Goal: Information Seeking & Learning: Learn about a topic

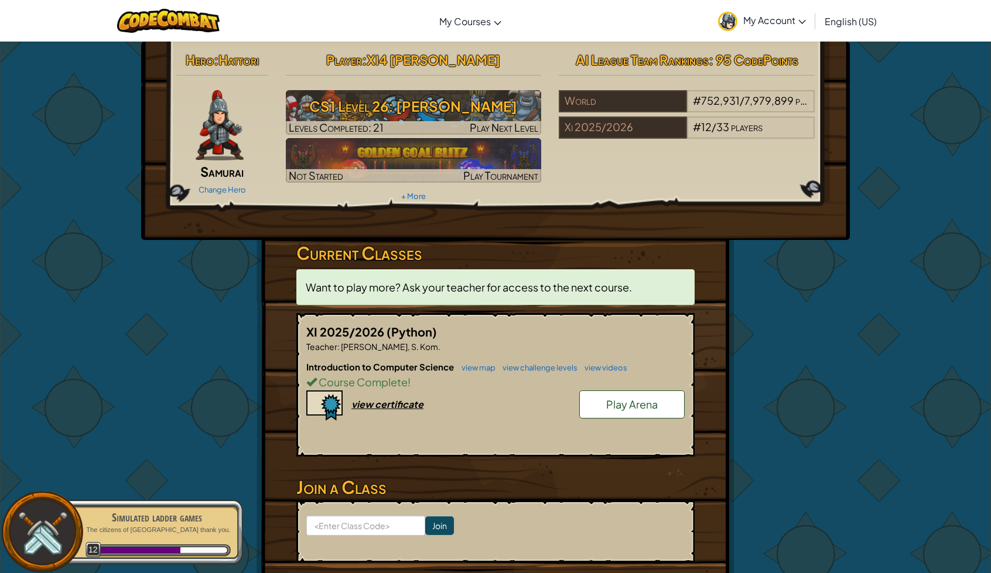
click at [793, 17] on span "My Account" at bounding box center [774, 20] width 63 height 12
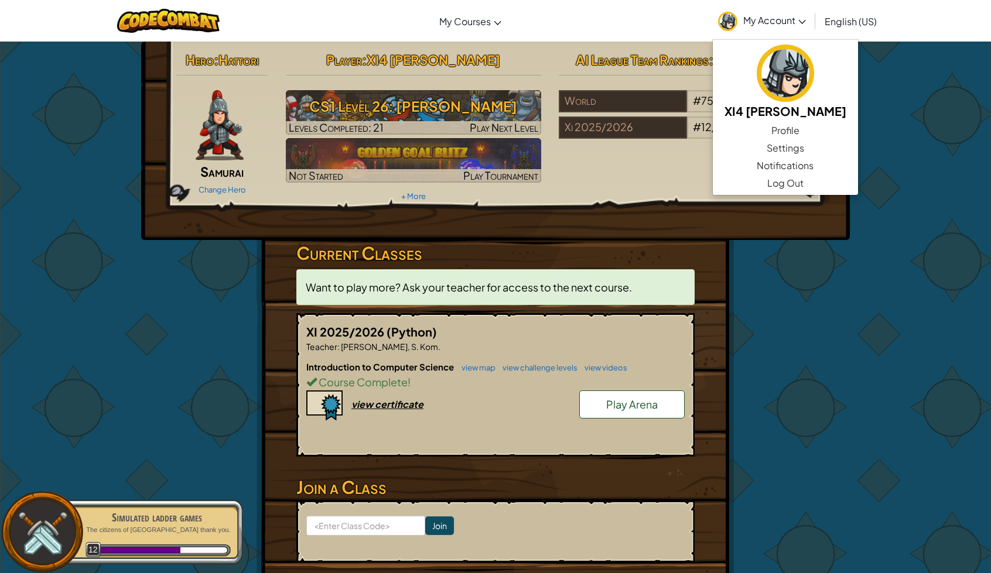
click at [787, 22] on span "My Account" at bounding box center [774, 20] width 63 height 12
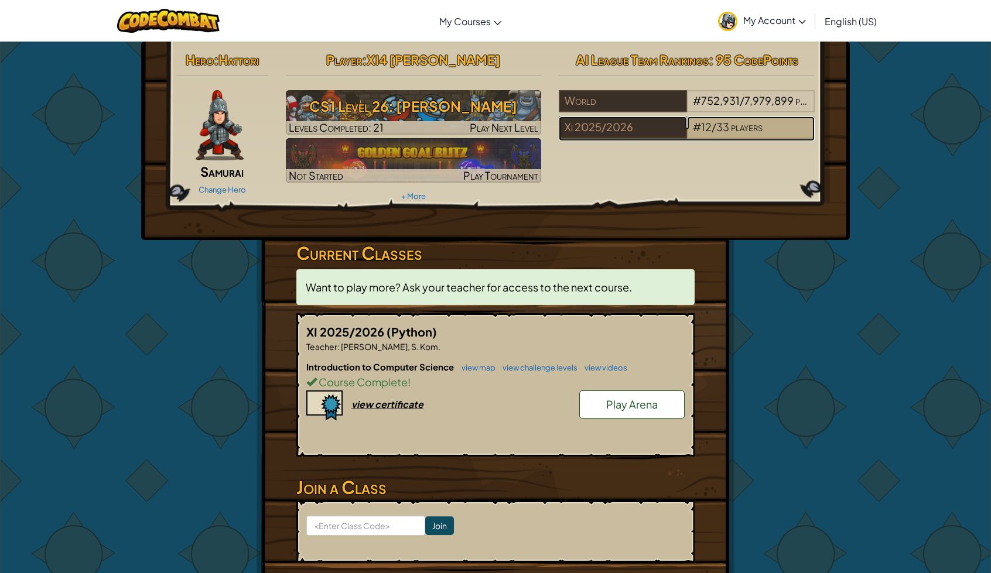
click at [732, 122] on span "players" at bounding box center [747, 126] width 32 height 13
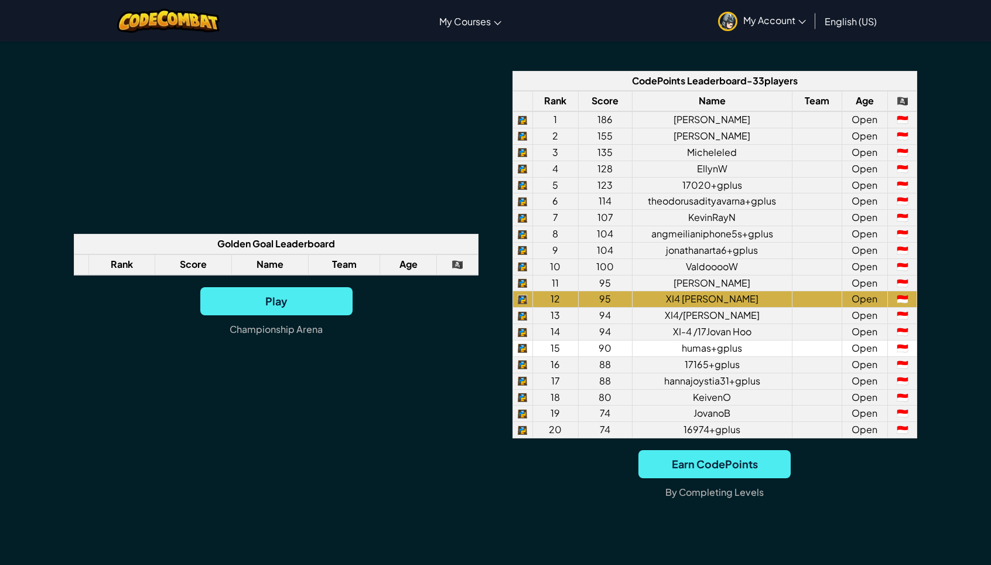
scroll to position [937, 0]
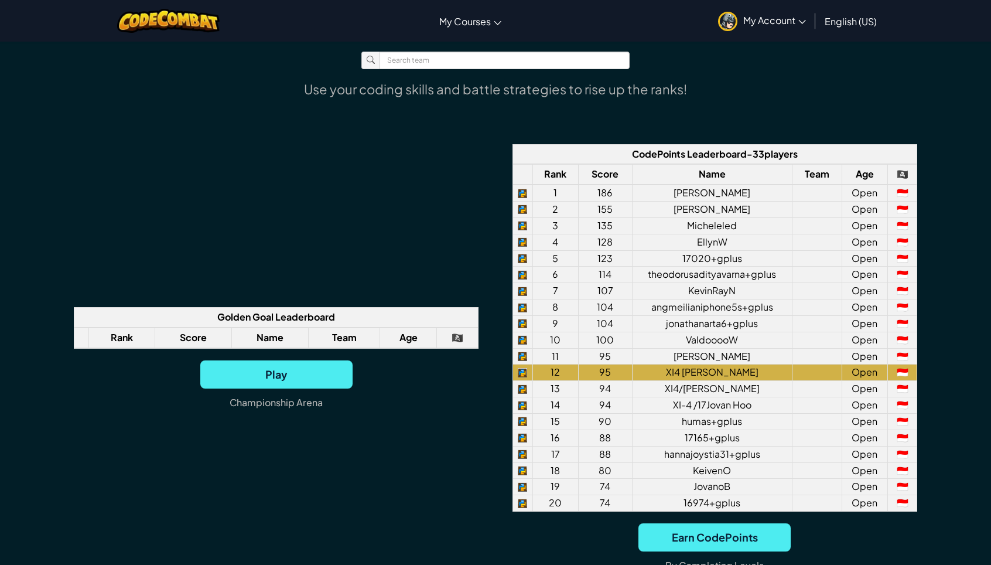
scroll to position [1054, 0]
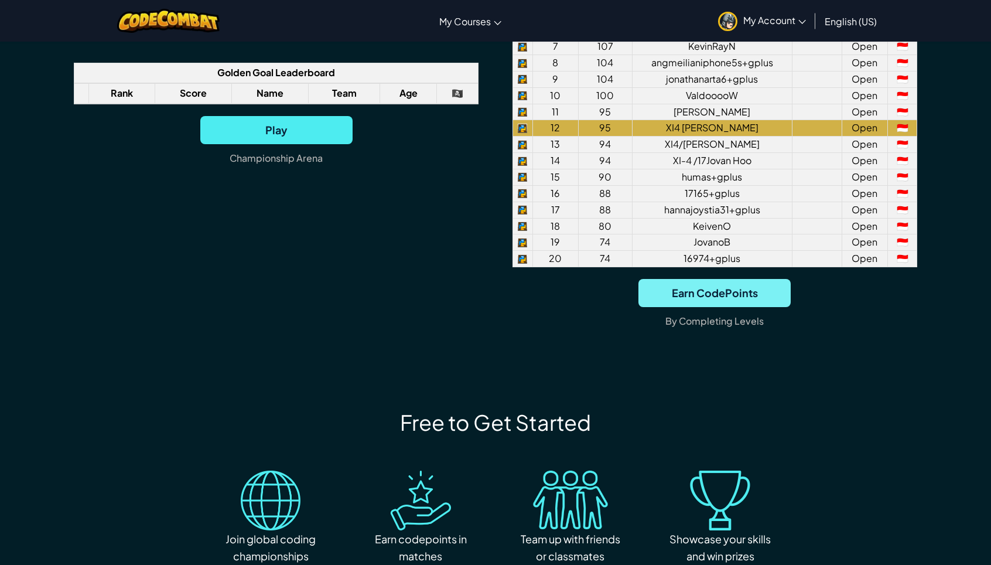
click at [731, 288] on span "Earn CodePoints" at bounding box center [714, 293] width 152 height 28
